Goal: Task Accomplishment & Management: Complete application form

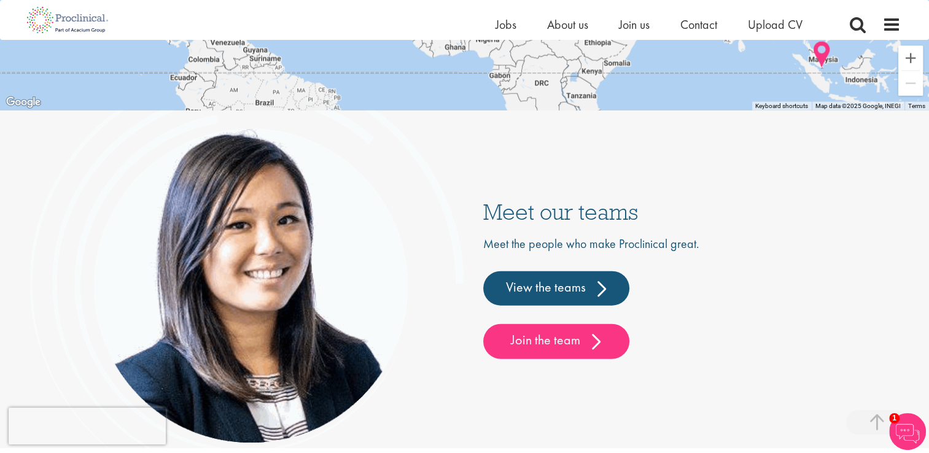
scroll to position [3140, 0]
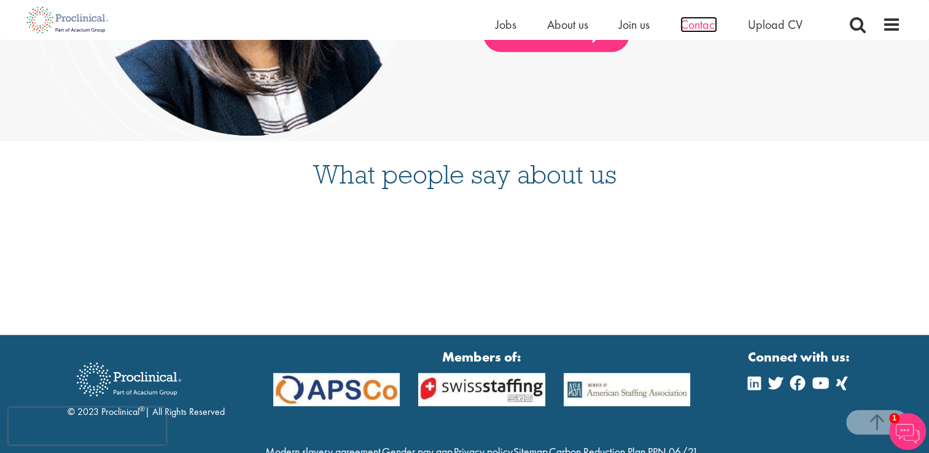
click at [706, 23] on span "Contact" at bounding box center [698, 25] width 37 height 16
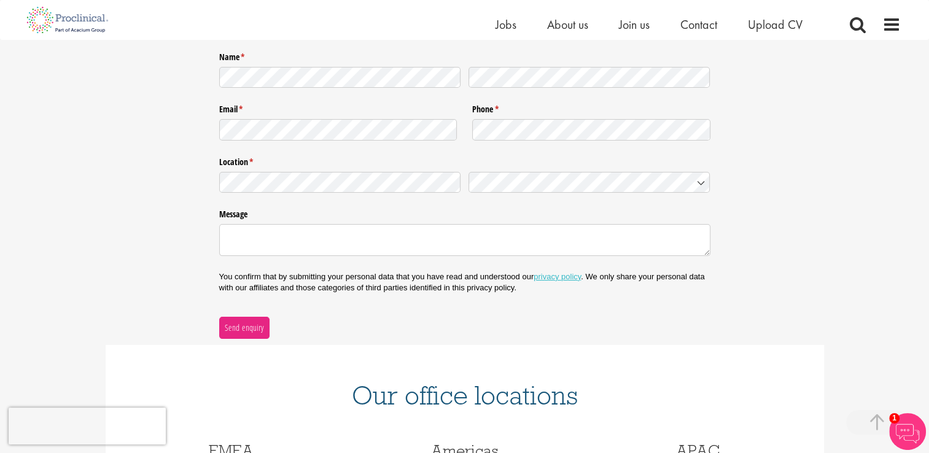
scroll to position [123, 0]
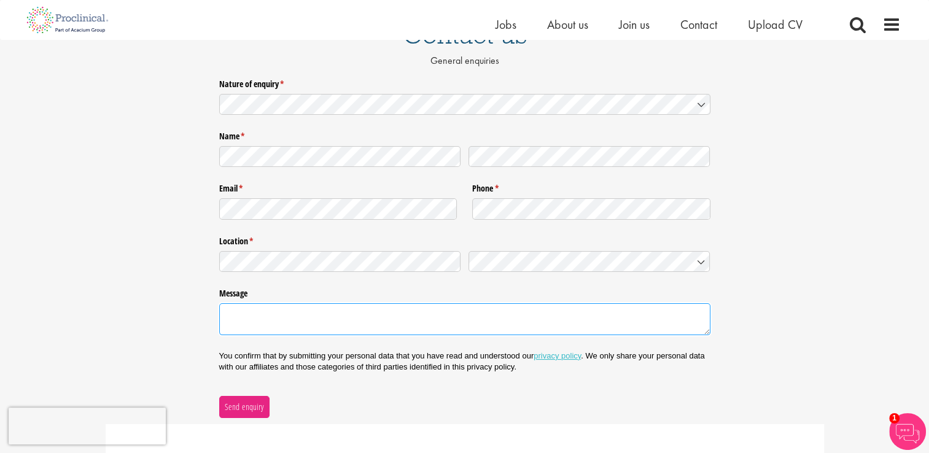
click at [533, 323] on textarea "Message" at bounding box center [464, 319] width 491 height 32
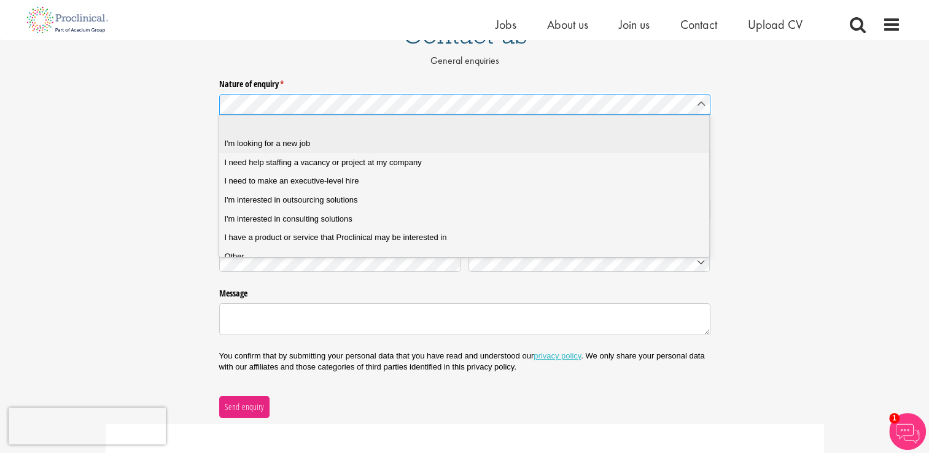
click at [505, 146] on div "I'm looking for a new job" at bounding box center [468, 143] width 489 height 11
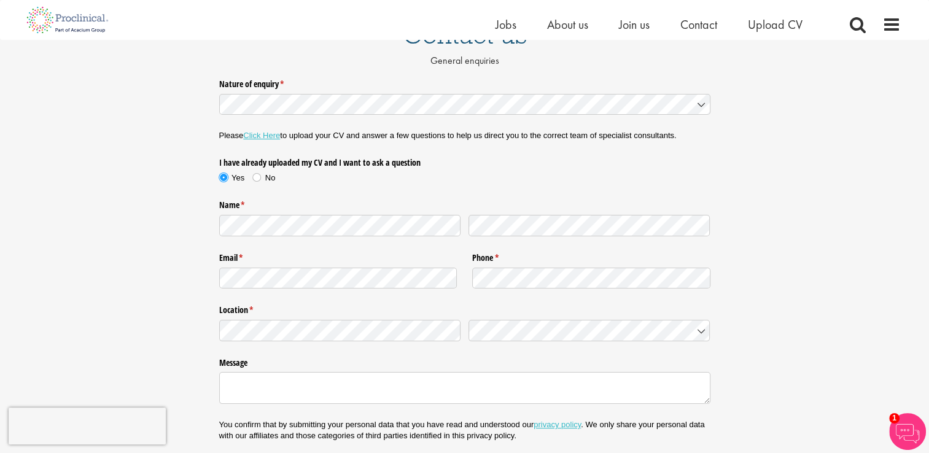
click at [243, 174] on span "Yes" at bounding box center [237, 177] width 13 height 9
click at [246, 173] on label "Yes" at bounding box center [236, 178] width 34 height 11
click at [247, 173] on label "Yes" at bounding box center [236, 178] width 34 height 11
click at [253, 173] on label "No" at bounding box center [263, 178] width 23 height 11
click at [425, 230] on div at bounding box center [464, 225] width 491 height 29
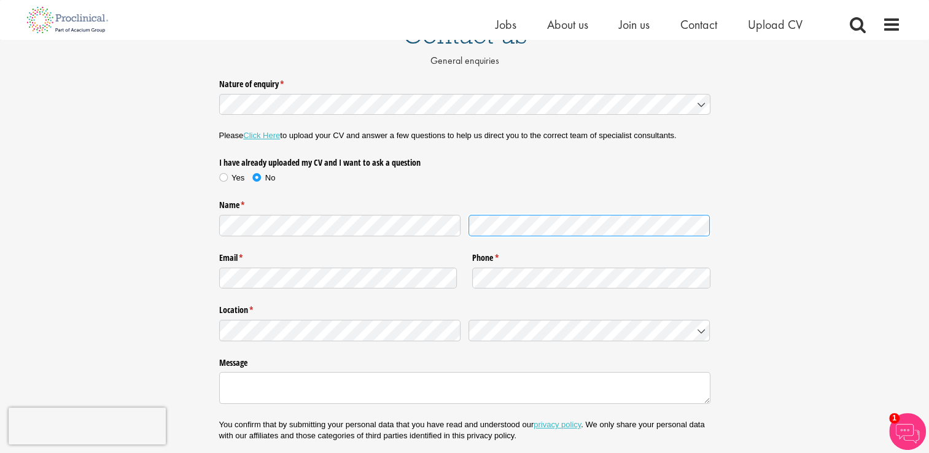
scroll to position [184, 0]
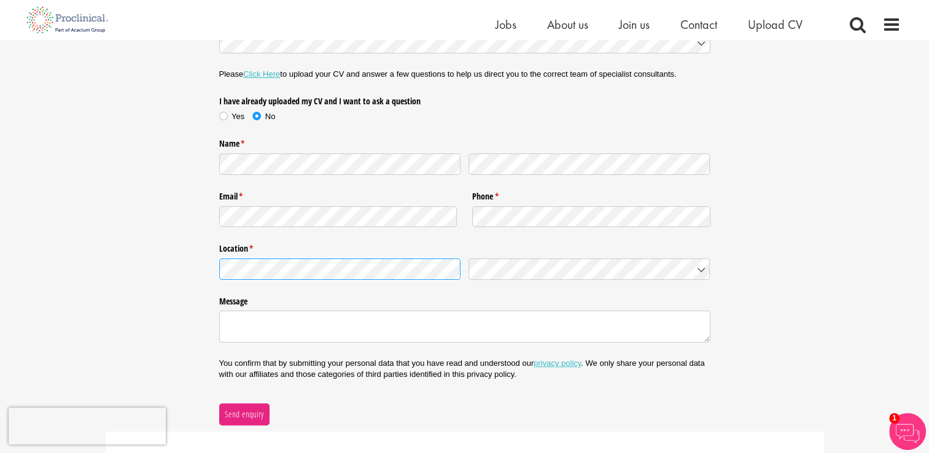
click at [194, 278] on div "Nature of enquiry * (required) Please Click Here to upload your CV and answer a…" at bounding box center [464, 218] width 929 height 413
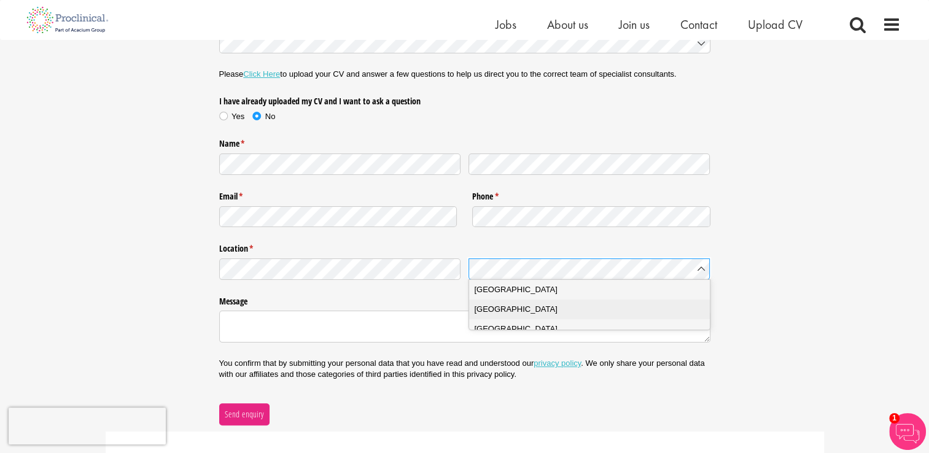
click at [497, 305] on span "[GEOGRAPHIC_DATA]" at bounding box center [515, 309] width 83 height 12
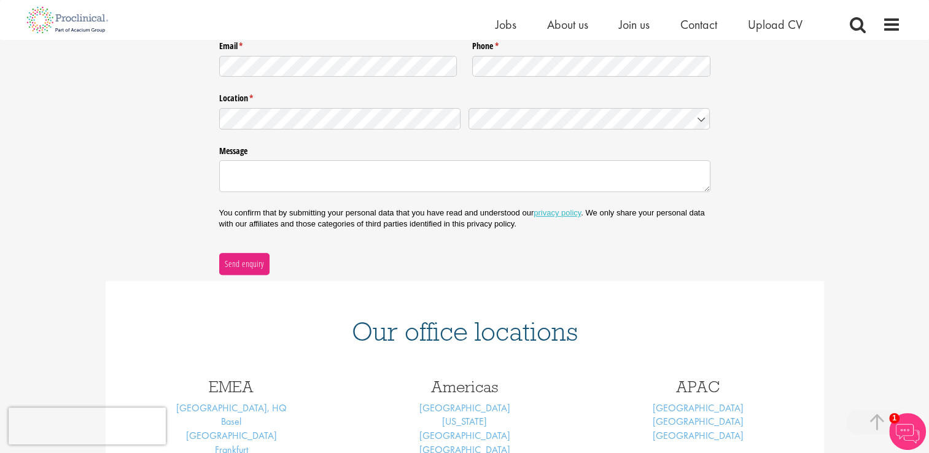
scroll to position [280, 0]
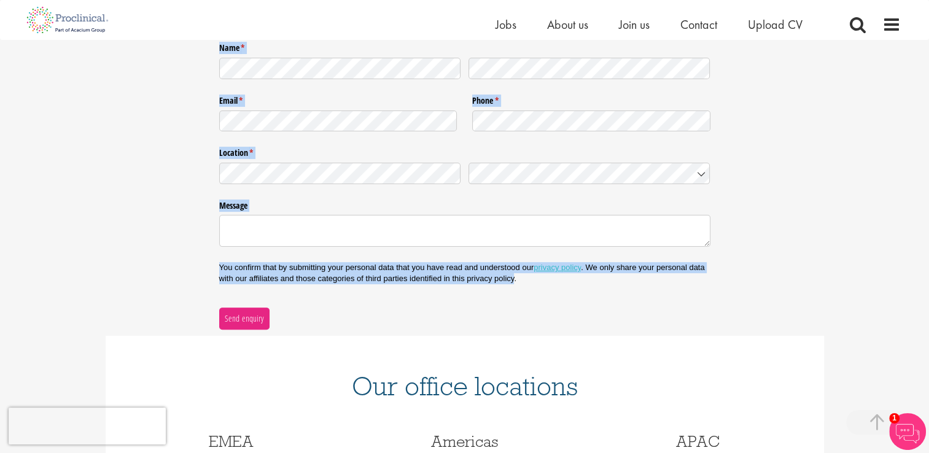
drag, startPoint x: 220, startPoint y: 82, endPoint x: 514, endPoint y: 281, distance: 354.7
click at [514, 281] on div "Nature of enquiry * (required) Please Click Here to upload your CV and answer a…" at bounding box center [464, 122] width 491 height 413
copy div "Nature of enquiry * (required) Please Click Here to upload your CV and answer a…"
click at [399, 242] on textarea "Message" at bounding box center [464, 231] width 491 height 32
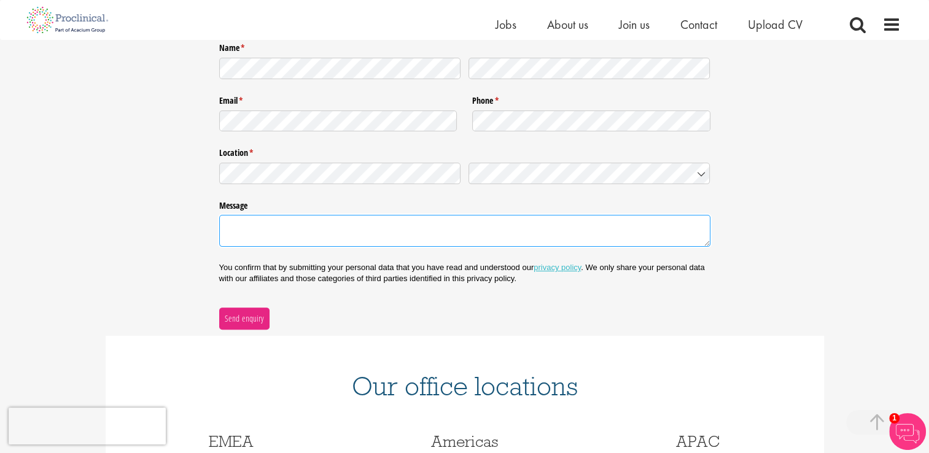
paste textarea "I am currently pursuing an MSc in Pharmaceutical Sciences with Industrial Pract…"
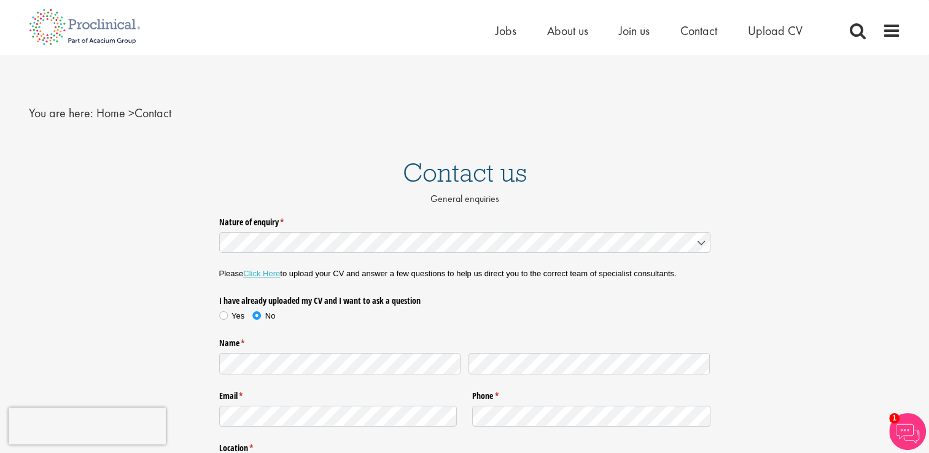
scroll to position [0, 0]
type textarea "I am currently pursuing an MSc in Pharmaceutical Sciences with Industrial Pract…"
click at [771, 35] on span "Upload CV" at bounding box center [775, 31] width 55 height 16
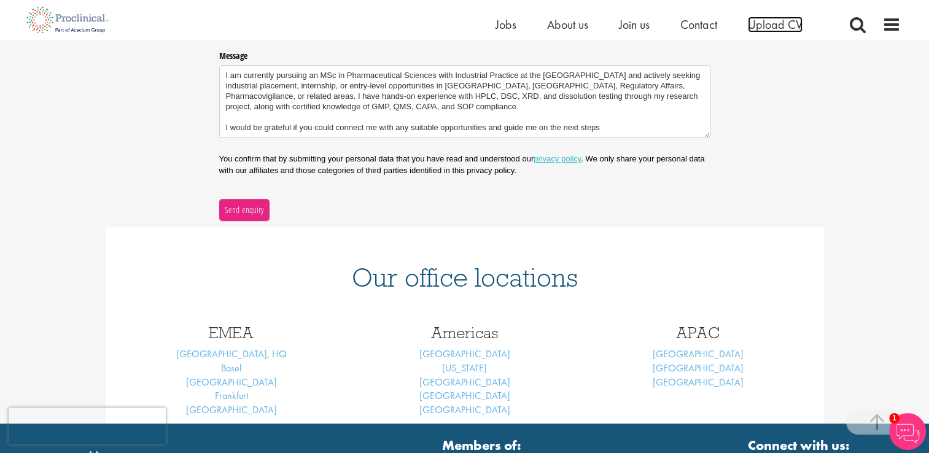
scroll to position [368, 0]
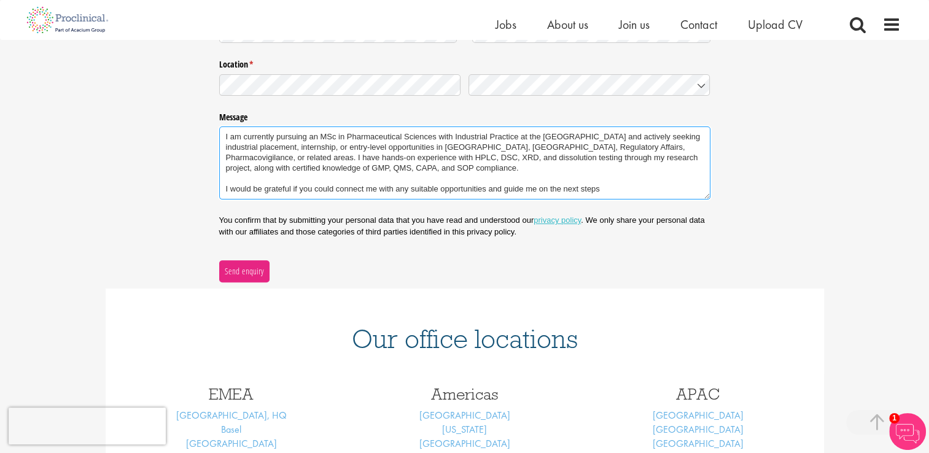
click at [438, 149] on textarea "I am currently pursuing an MSc in Pharmaceutical Sciences with Industrial Pract…" at bounding box center [464, 162] width 491 height 73
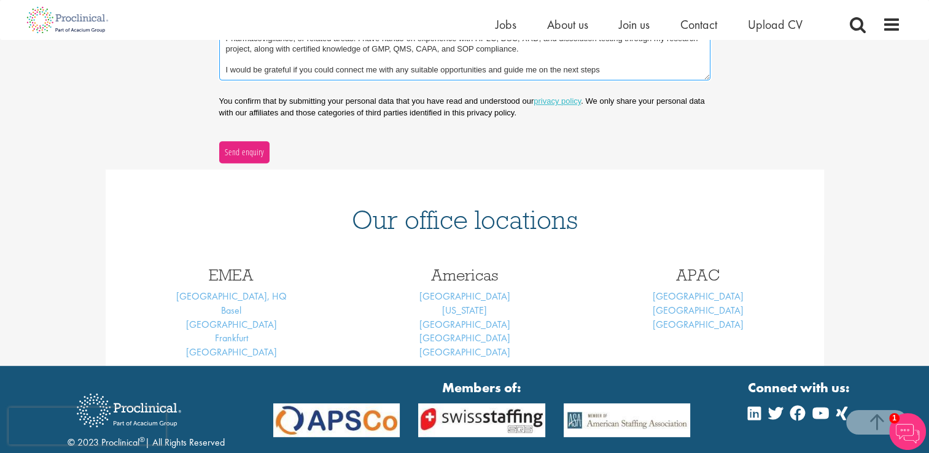
scroll to position [491, 0]
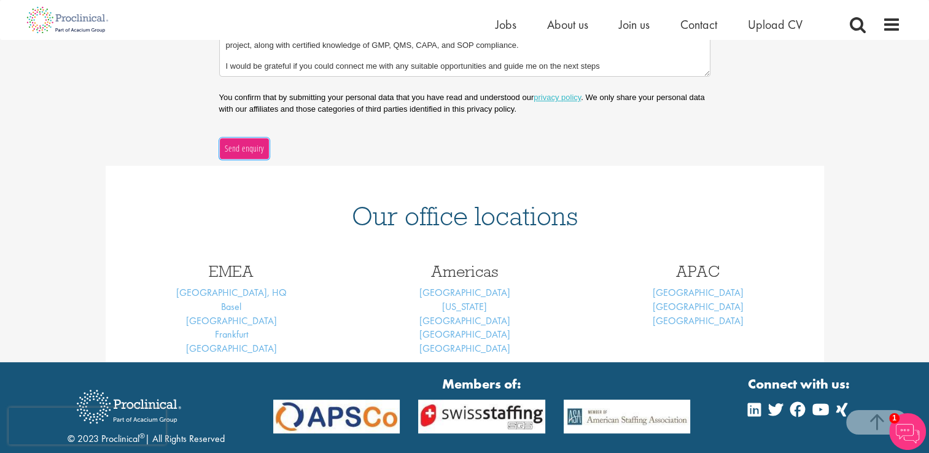
click at [257, 149] on span "Send enquiry" at bounding box center [244, 149] width 40 height 14
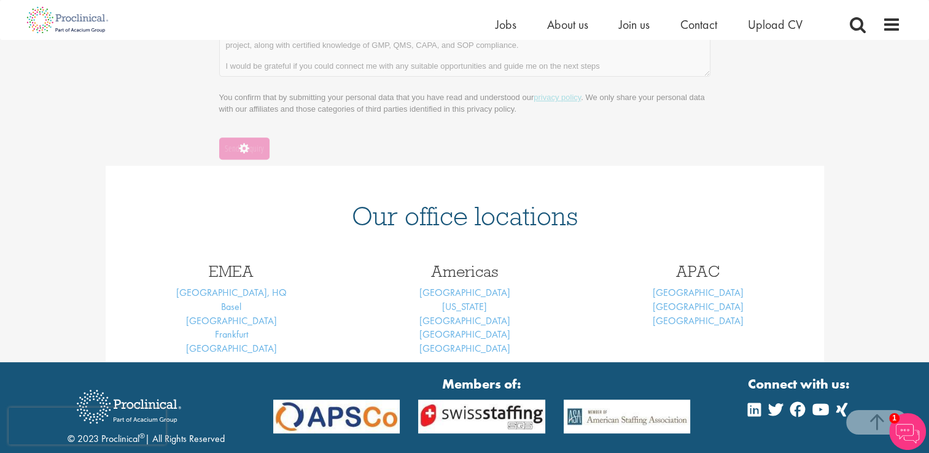
scroll to position [136, 0]
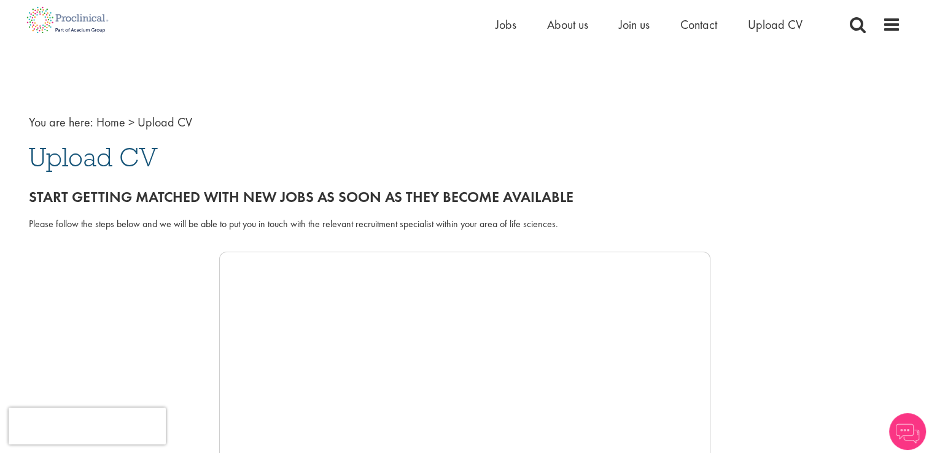
scroll to position [61, 0]
